Goal: Task Accomplishment & Management: Manage account settings

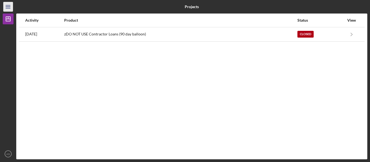
click at [6, 5] on line "button" at bounding box center [8, 5] width 4 height 0
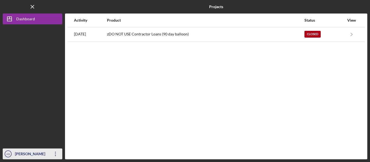
click at [18, 151] on div "[PERSON_NAME]" at bounding box center [31, 155] width 35 height 12
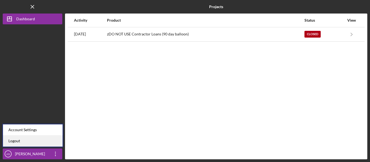
click at [19, 139] on link "Logout" at bounding box center [33, 141] width 60 height 11
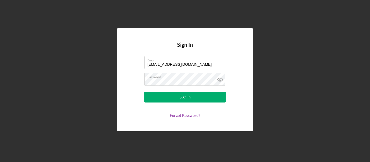
drag, startPoint x: 196, startPoint y: 64, endPoint x: 119, endPoint y: 67, distance: 76.6
click at [119, 67] on div "Sign In Email [EMAIL_ADDRESS][DOMAIN_NAME] Password Sign In Forgot Password?" at bounding box center [184, 79] width 135 height 103
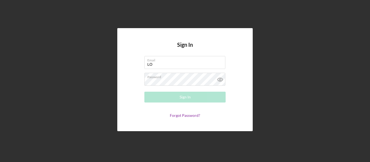
type input "[EMAIL_ADDRESS][DOMAIN_NAME]"
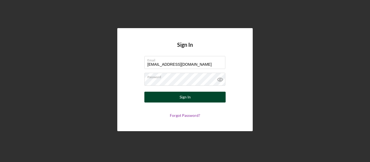
click at [176, 98] on button "Sign In" at bounding box center [184, 97] width 81 height 11
